Goal: Task Accomplishment & Management: Use online tool/utility

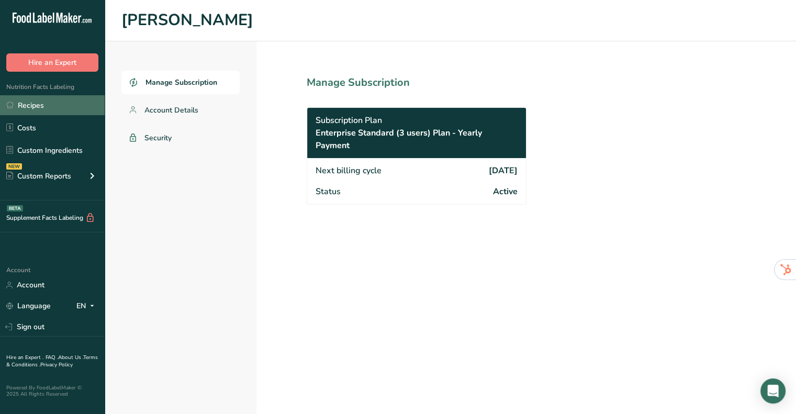
click at [23, 105] on link "Recipes" at bounding box center [52, 105] width 105 height 20
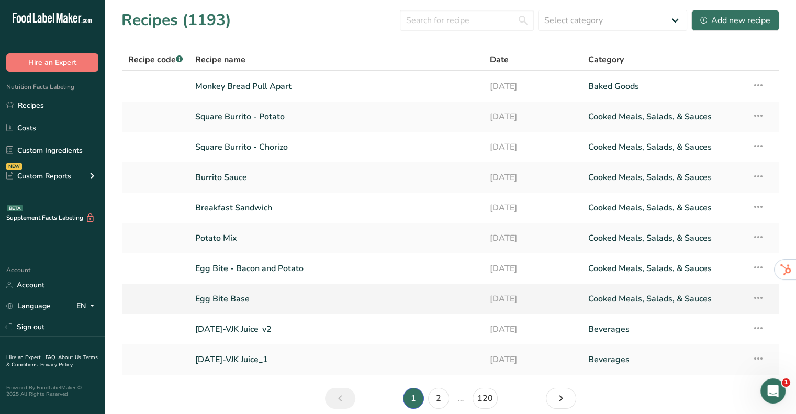
click at [247, 300] on link "Egg Bite Base" at bounding box center [336, 299] width 282 height 22
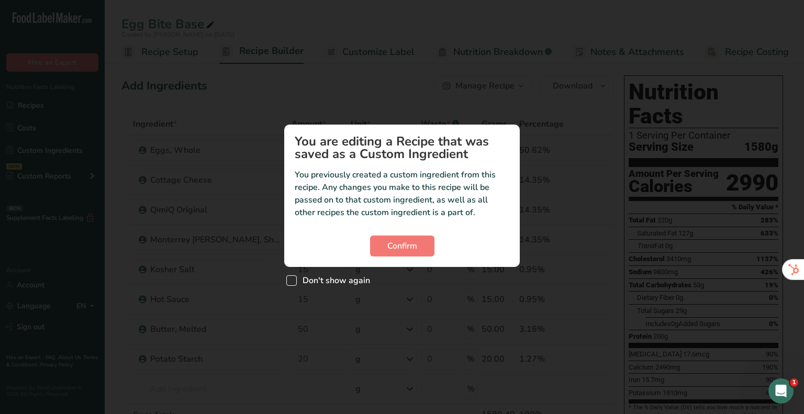
click at [313, 279] on span "Don't show again" at bounding box center [333, 280] width 73 height 10
click at [293, 279] on input "Don't show again" at bounding box center [289, 280] width 7 height 7
checkbox input "true"
click at [380, 247] on button "Confirm" at bounding box center [402, 246] width 64 height 21
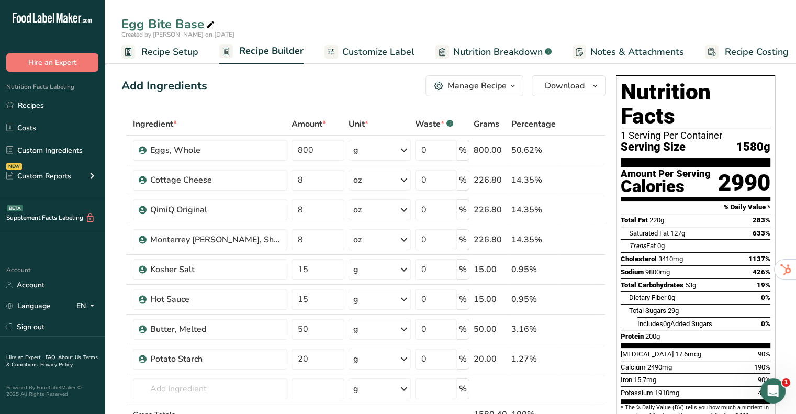
click at [163, 54] on span "Recipe Setup" at bounding box center [169, 52] width 57 height 14
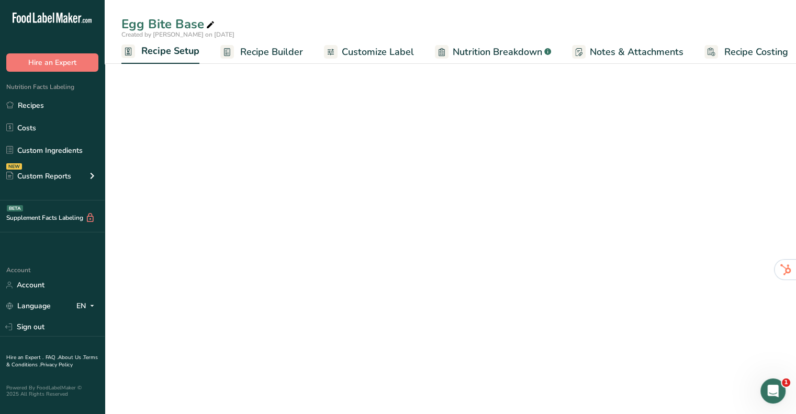
scroll to position [0, 4]
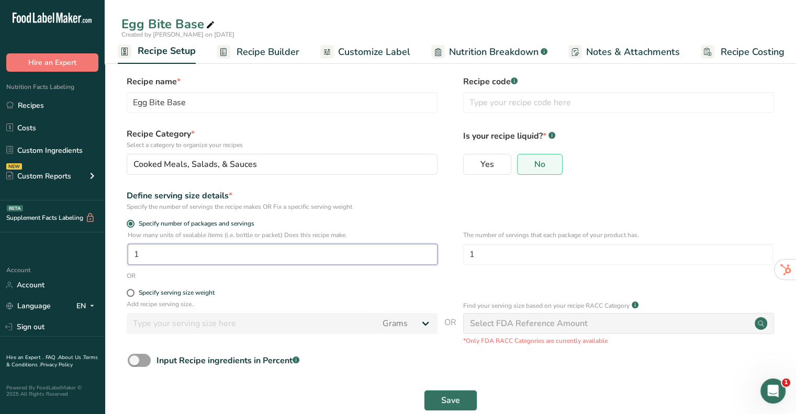
click at [188, 249] on input "1" at bounding box center [283, 254] width 310 height 21
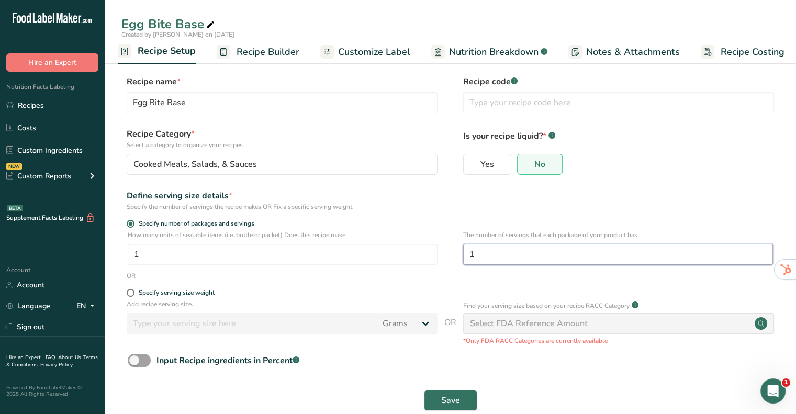
click at [531, 254] on input "1" at bounding box center [618, 254] width 310 height 21
type input "12"
click at [595, 206] on div "Define serving size details * Specify the number of servings the recipe makes O…" at bounding box center [450, 201] width 658 height 22
click at [436, 194] on div "Define serving size details *" at bounding box center [282, 196] width 311 height 13
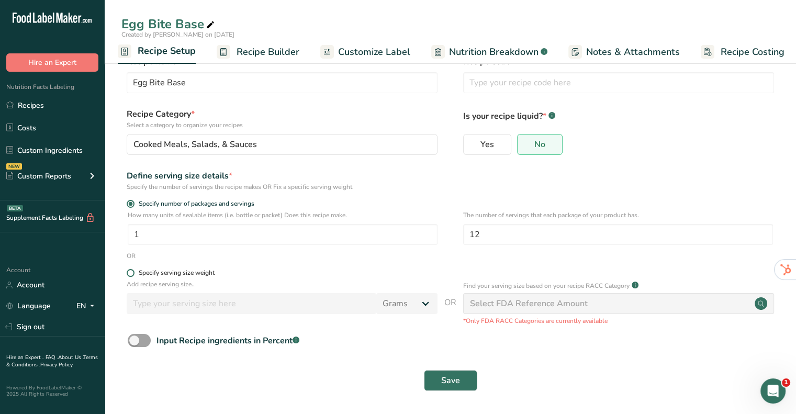
click at [131, 273] on span at bounding box center [131, 273] width 8 height 8
click at [131, 273] on input "Specify serving size weight" at bounding box center [130, 273] width 7 height 7
radio input "true"
radio input "false"
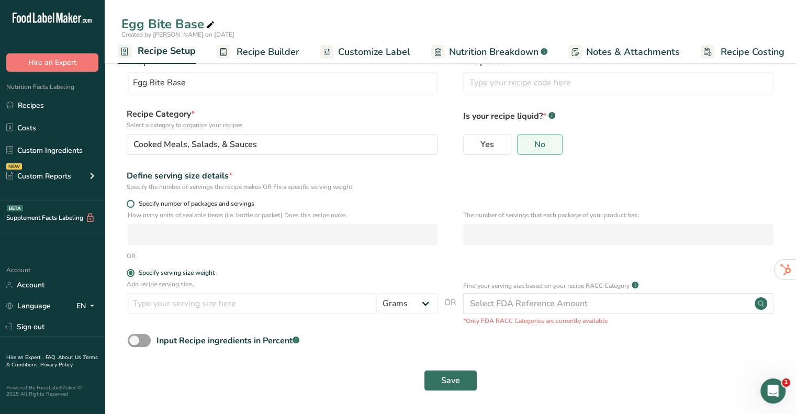
click at [147, 205] on span "Specify number of packages and servings" at bounding box center [195, 204] width 120 height 8
click at [134, 205] on input "Specify number of packages and servings" at bounding box center [130, 204] width 7 height 7
radio input "true"
radio input "false"
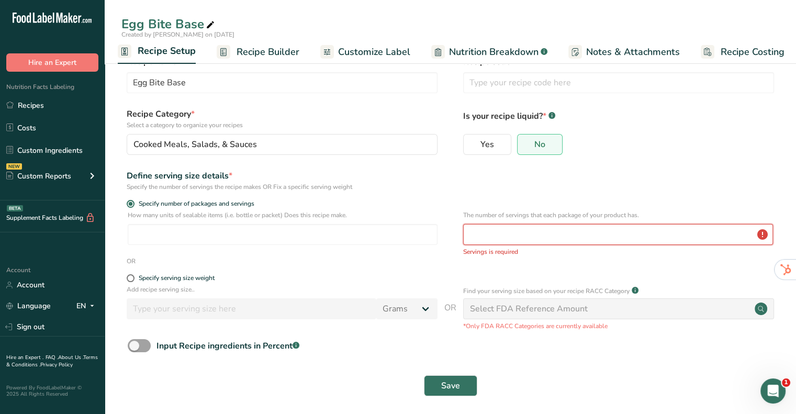
click at [540, 240] on input "number" at bounding box center [618, 234] width 310 height 21
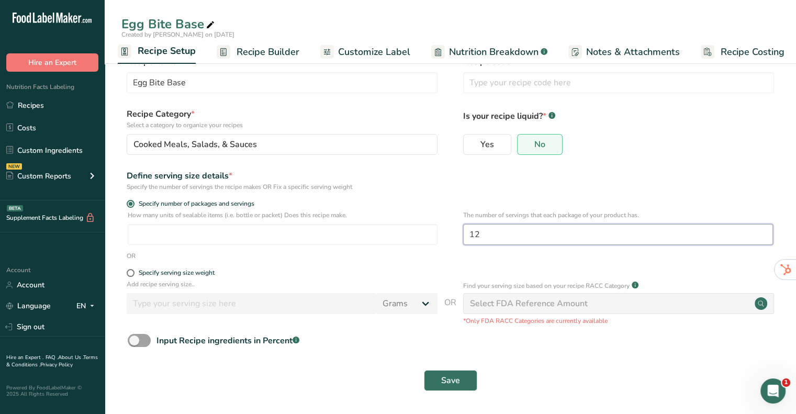
type input "1"
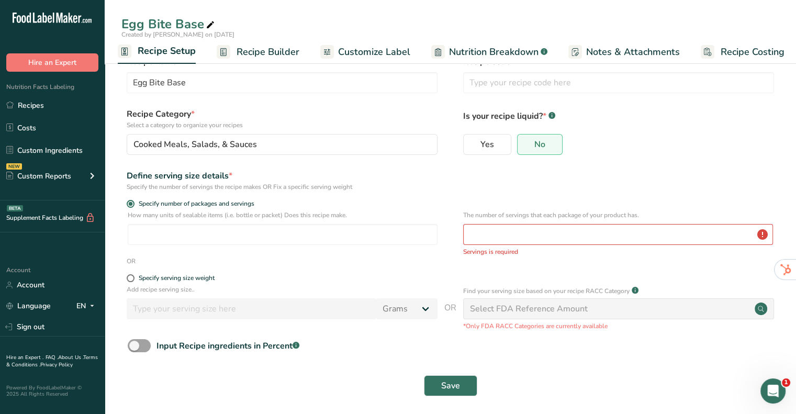
click at [651, 175] on div "Define serving size details * Specify the number of servings the recipe makes O…" at bounding box center [450, 181] width 658 height 22
click at [395, 232] on input "number" at bounding box center [283, 234] width 310 height 21
type input "1"
click at [651, 211] on p "The number of servings that each package of your product has." at bounding box center [618, 214] width 310 height 9
click at [655, 234] on input "number" at bounding box center [618, 234] width 310 height 21
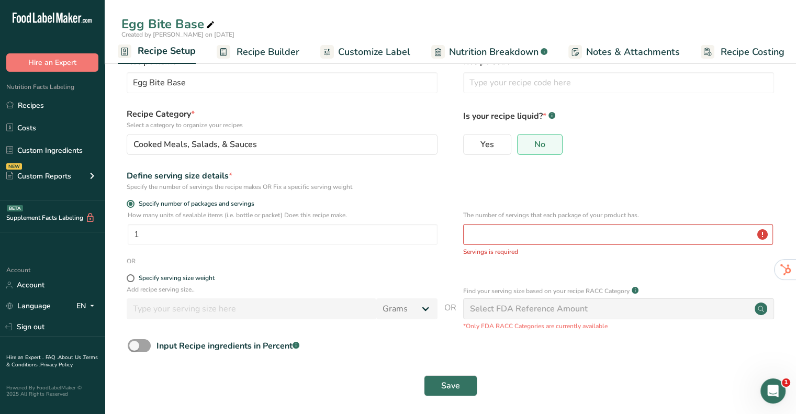
click at [266, 55] on span "Recipe Builder" at bounding box center [268, 52] width 63 height 14
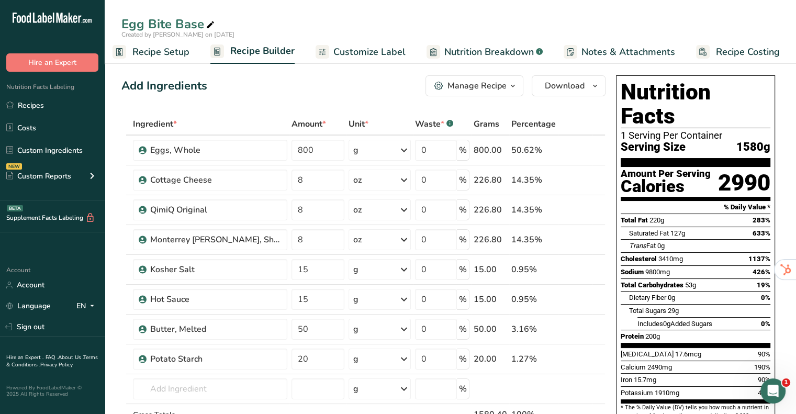
click at [157, 53] on span "Recipe Setup" at bounding box center [160, 52] width 57 height 14
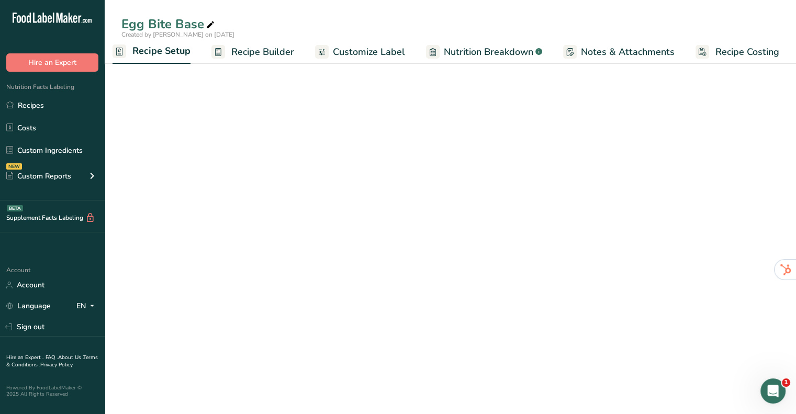
scroll to position [0, 4]
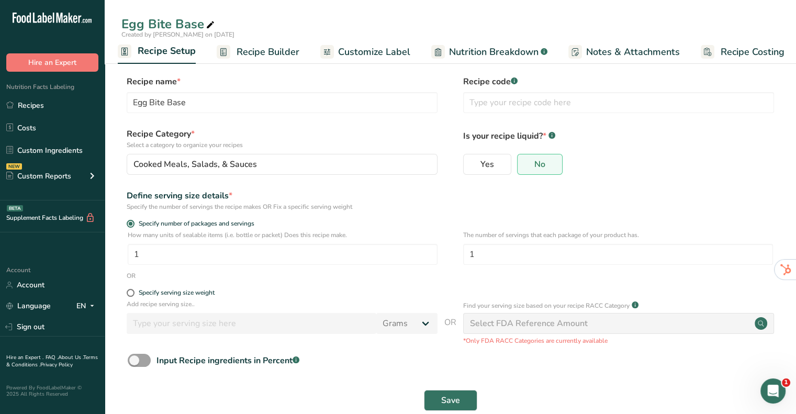
click at [262, 49] on span "Recipe Builder" at bounding box center [268, 52] width 63 height 14
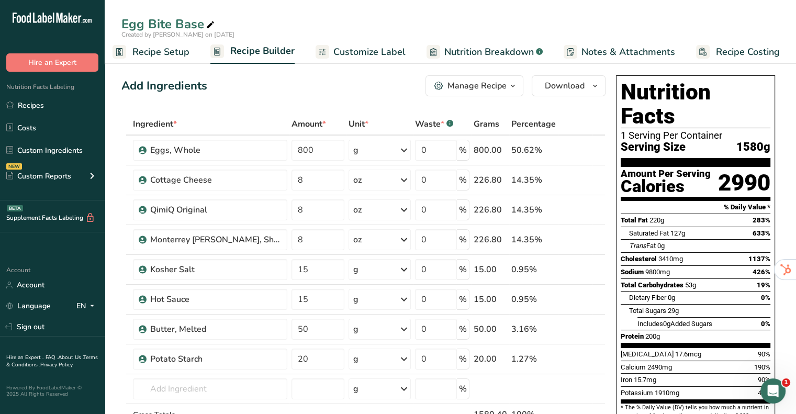
click at [161, 52] on span "Recipe Setup" at bounding box center [160, 52] width 57 height 14
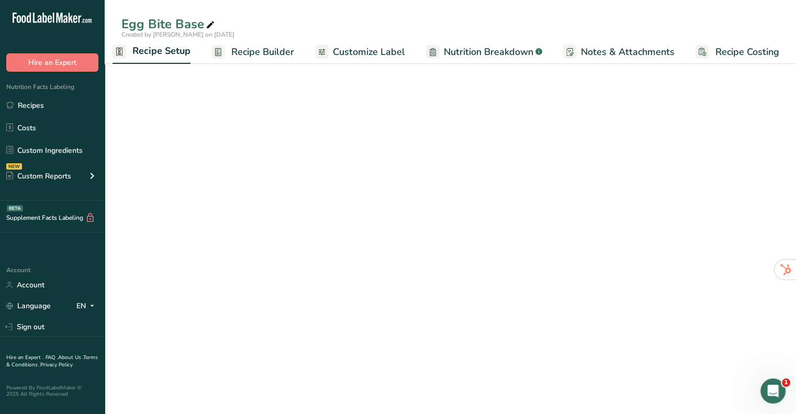
scroll to position [0, 4]
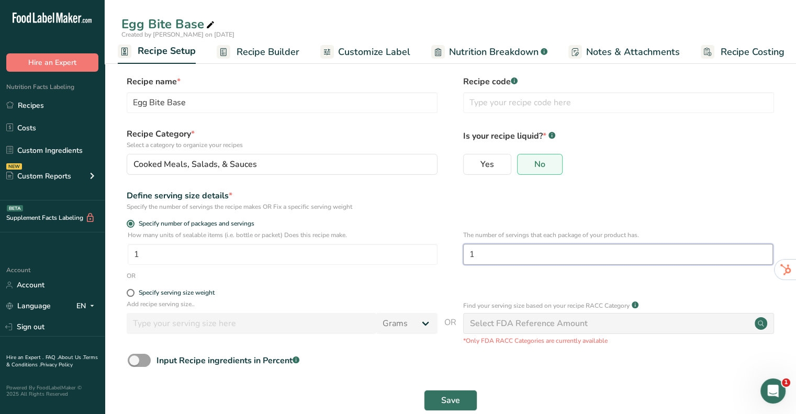
click at [467, 257] on input "1" at bounding box center [618, 254] width 310 height 21
type input "42"
click at [525, 202] on div "Define serving size details * Specify the number of servings the recipe makes O…" at bounding box center [450, 201] width 658 height 22
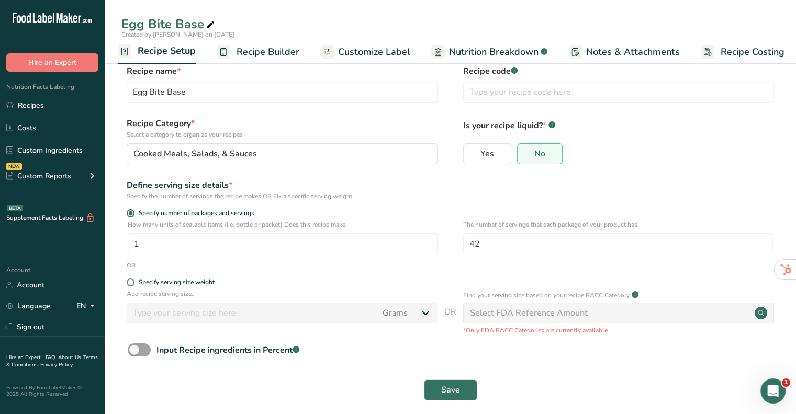
scroll to position [20, 0]
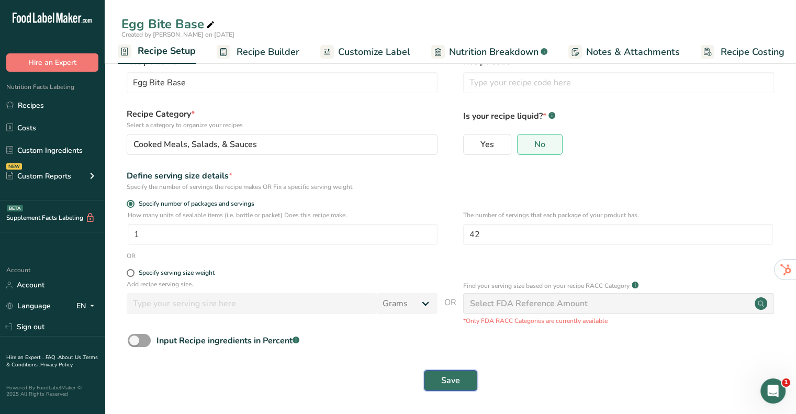
click at [445, 386] on span "Save" at bounding box center [450, 380] width 19 height 13
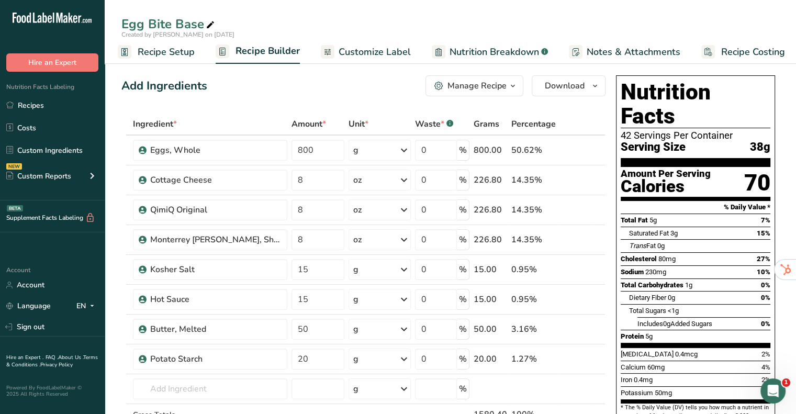
click at [382, 50] on span "Customize Label" at bounding box center [375, 52] width 72 height 14
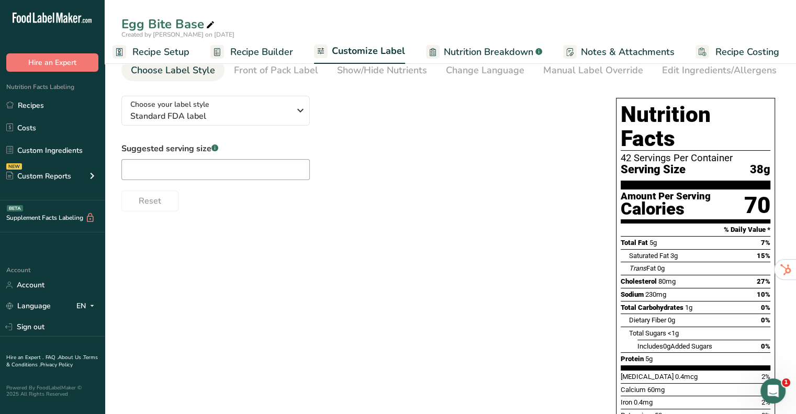
scroll to position [23, 0]
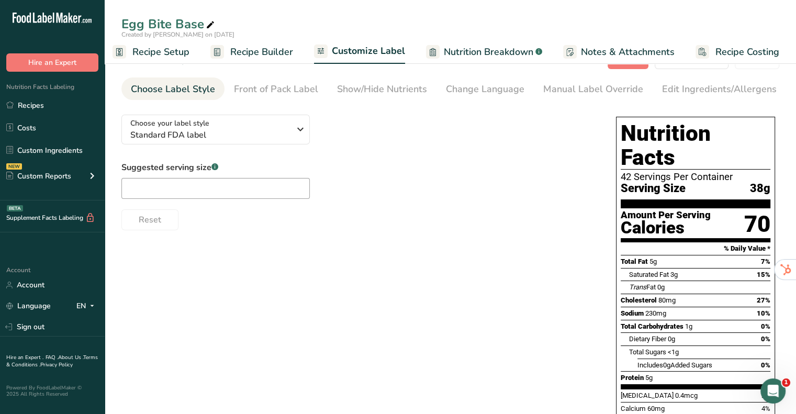
click at [260, 52] on span "Recipe Builder" at bounding box center [261, 52] width 63 height 14
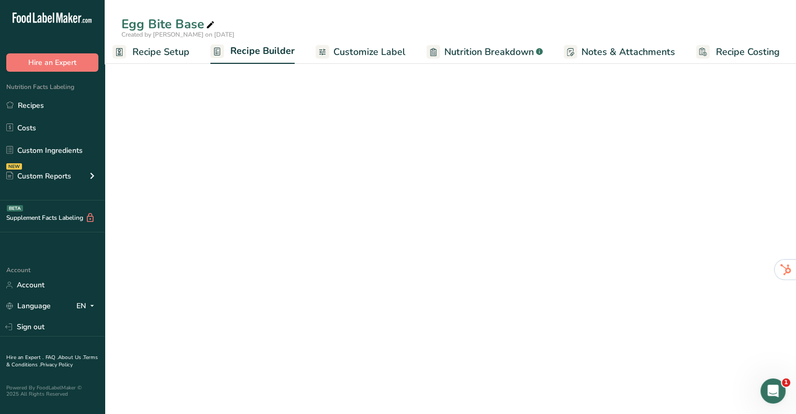
click at [169, 46] on span "Recipe Setup" at bounding box center [160, 52] width 57 height 14
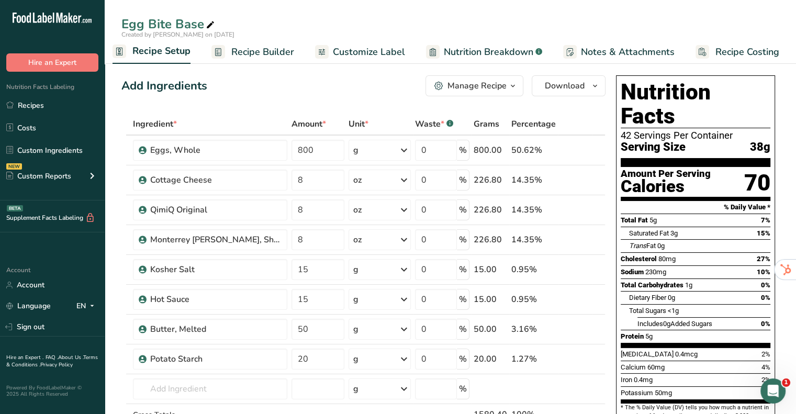
scroll to position [0, 4]
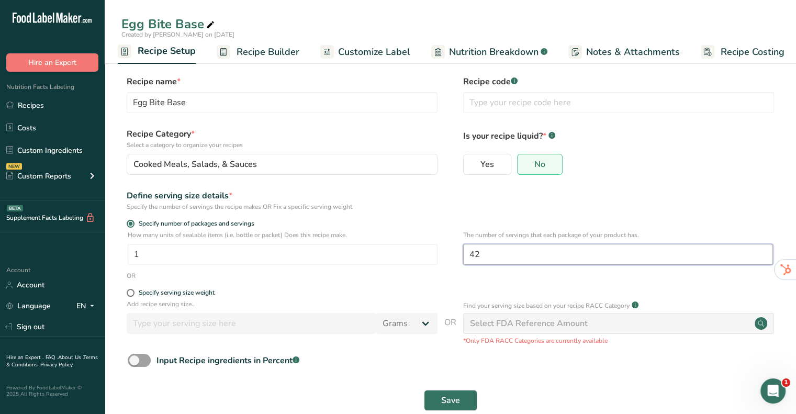
click at [472, 253] on input "42" at bounding box center [618, 254] width 310 height 21
type input "12"
click at [483, 207] on div "Define serving size details * Specify the number of servings the recipe makes O…" at bounding box center [450, 201] width 658 height 22
click at [469, 397] on button "Save" at bounding box center [450, 400] width 53 height 21
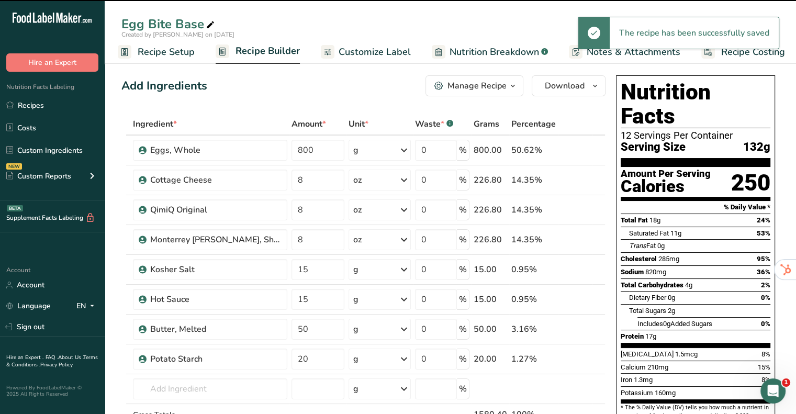
click at [276, 51] on span "Recipe Builder" at bounding box center [268, 51] width 64 height 14
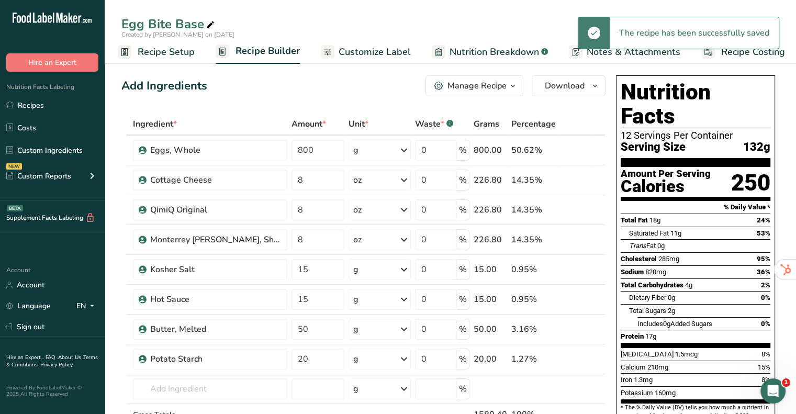
scroll to position [0, 9]
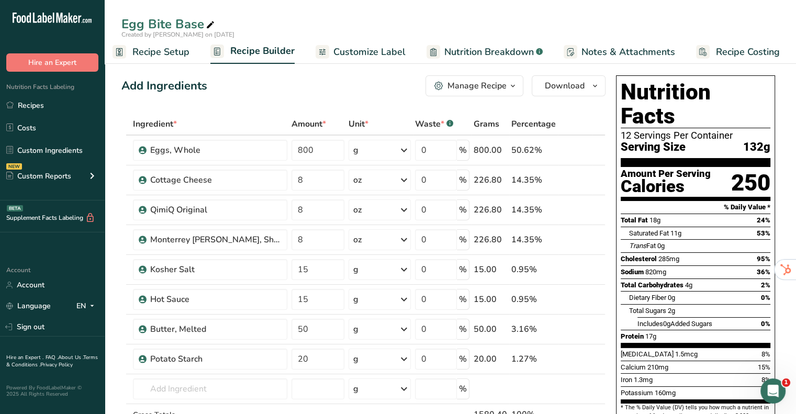
click at [187, 48] on span "Recipe Setup" at bounding box center [160, 52] width 57 height 14
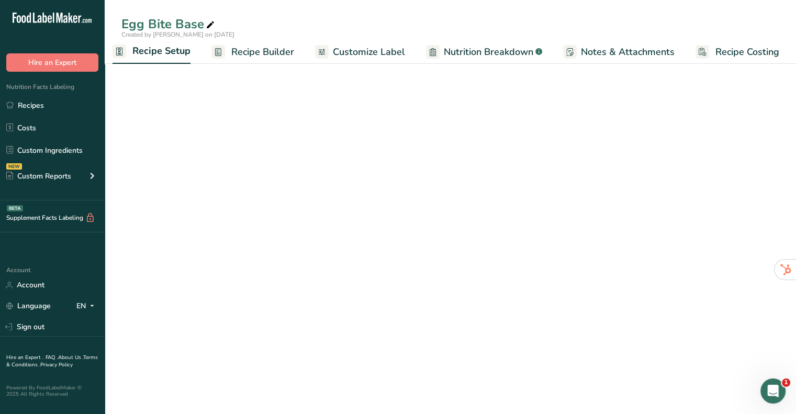
scroll to position [0, 4]
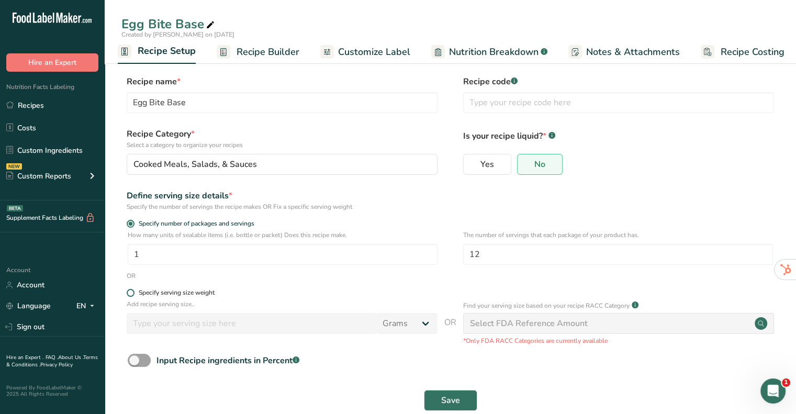
click at [176, 294] on div "Specify serving size weight" at bounding box center [177, 293] width 76 height 8
click at [134, 294] on input "Specify serving size weight" at bounding box center [130, 293] width 7 height 7
radio input "true"
radio input "false"
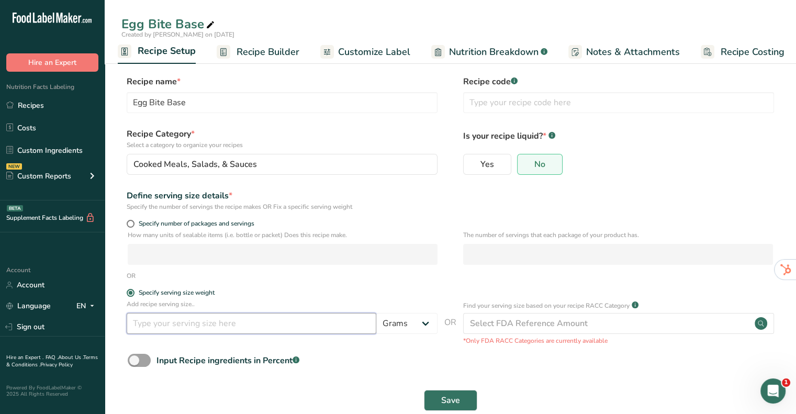
click at [193, 324] on input "number" at bounding box center [252, 323] width 250 height 21
type input "100"
click at [353, 289] on label "Specify serving size weight" at bounding box center [282, 293] width 311 height 8
click at [134, 290] on input "Specify serving size weight" at bounding box center [130, 293] width 7 height 7
click at [469, 402] on button "Save" at bounding box center [450, 400] width 53 height 21
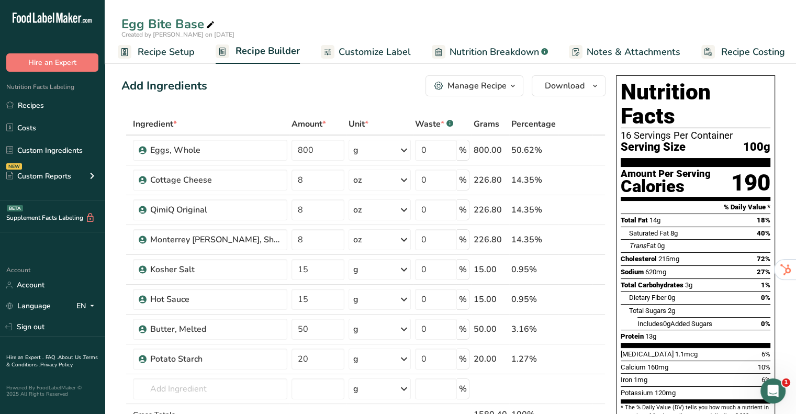
drag, startPoint x: 392, startPoint y: 48, endPoint x: 434, endPoint y: 50, distance: 42.5
click at [392, 48] on span "Customize Label" at bounding box center [375, 52] width 72 height 14
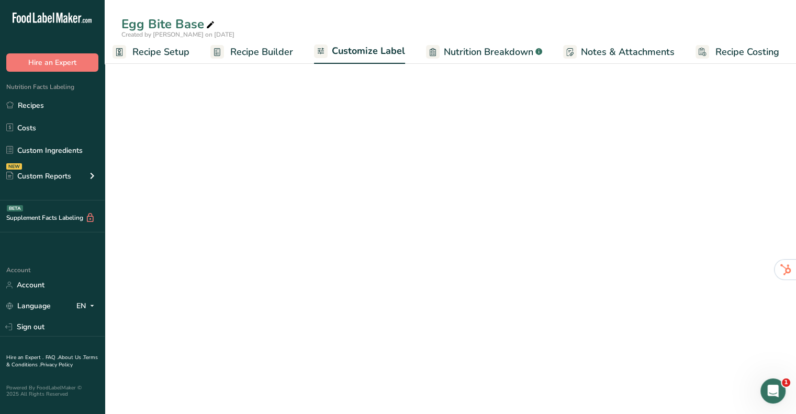
click at [461, 53] on span "Nutrition Breakdown" at bounding box center [489, 52] width 90 height 14
select select "Calories"
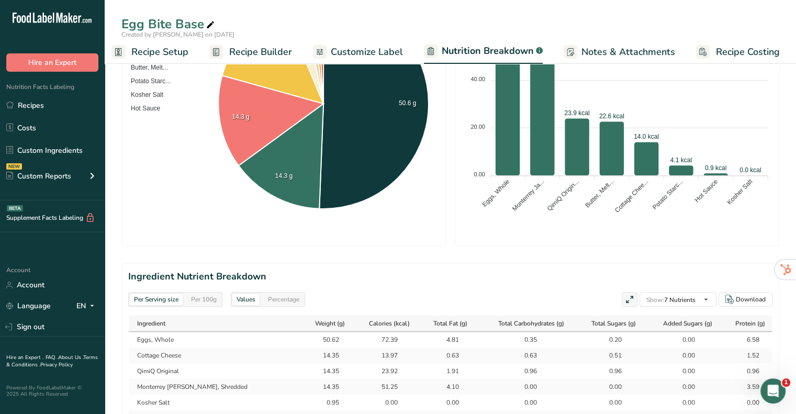
scroll to position [262, 0]
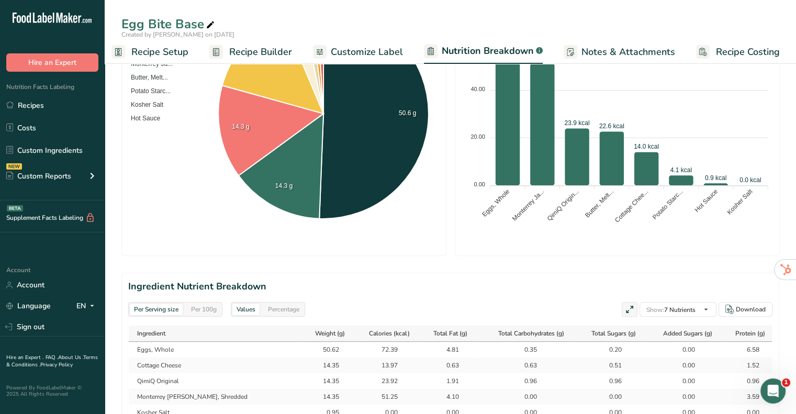
click at [163, 50] on span "Recipe Setup" at bounding box center [159, 52] width 57 height 14
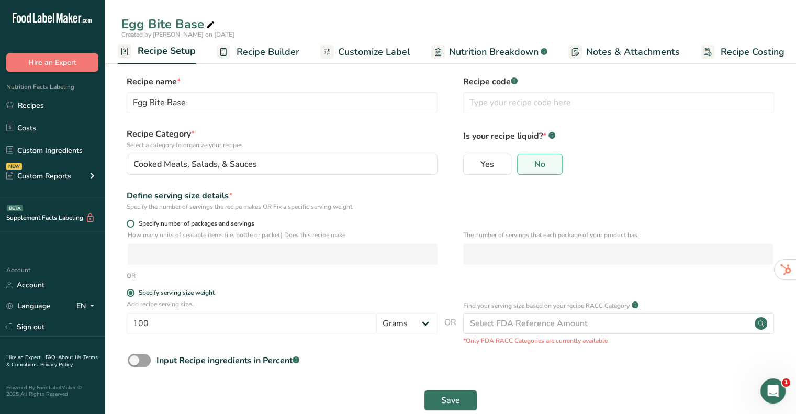
click at [131, 224] on span at bounding box center [131, 224] width 8 height 8
click at [131, 224] on input "Specify number of packages and servings" at bounding box center [130, 223] width 7 height 7
radio input "true"
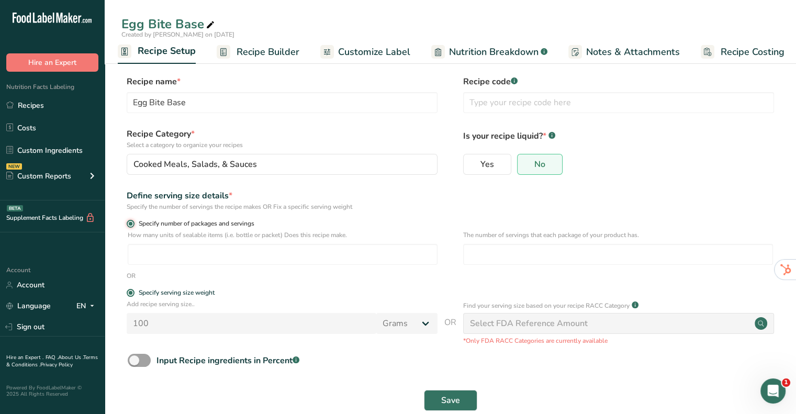
radio input "false"
click at [392, 257] on input "number" at bounding box center [283, 254] width 310 height 21
type input "1"
type input "42"
click at [485, 207] on div "Define serving size details * Specify the number of servings the recipe makes O…" at bounding box center [450, 201] width 658 height 22
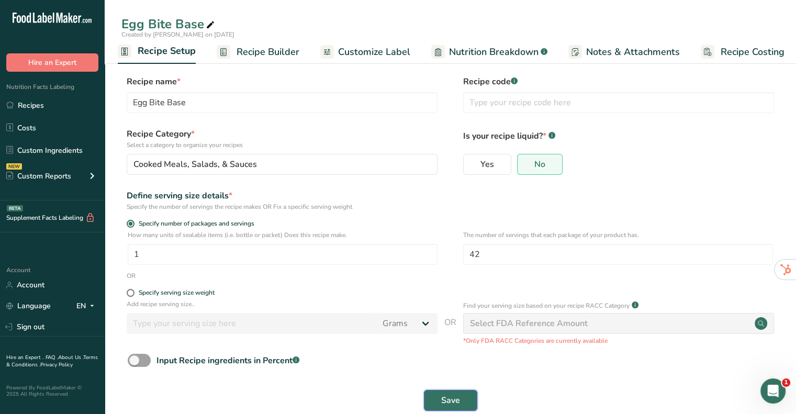
click at [472, 401] on button "Save" at bounding box center [450, 400] width 53 height 21
